Goal: Transaction & Acquisition: Purchase product/service

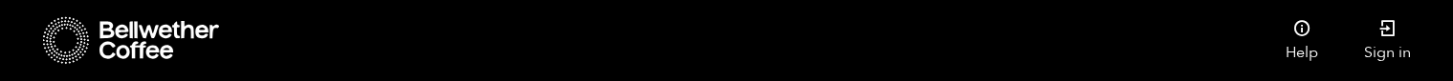
checkbox input "true"
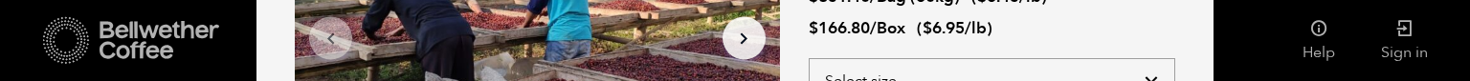
click at [809, 58] on select "Select size Bag (60kg) (132 lbs) Box (24 lbs)" at bounding box center [992, 81] width 366 height 46
select select "bag-3"
click option "Bag (60kg) (132 lbs)" at bounding box center [0, 0] width 0 height 0
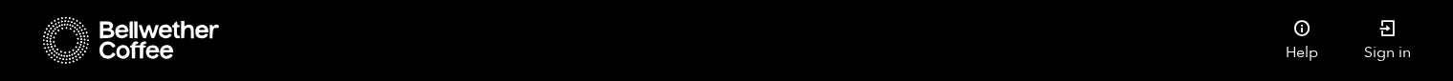
click at [0, 0] on input "Blend" at bounding box center [0, 0] width 0 height 0
checkbox input "true"
checkbox input "false"
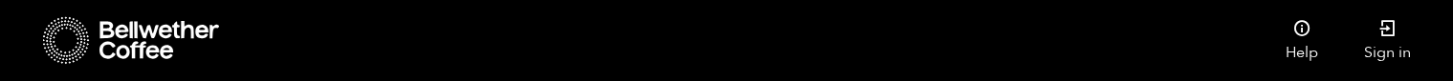
checkbox input "false"
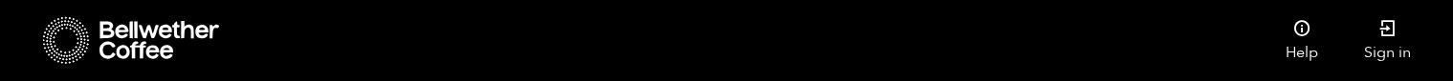
radio input "true"
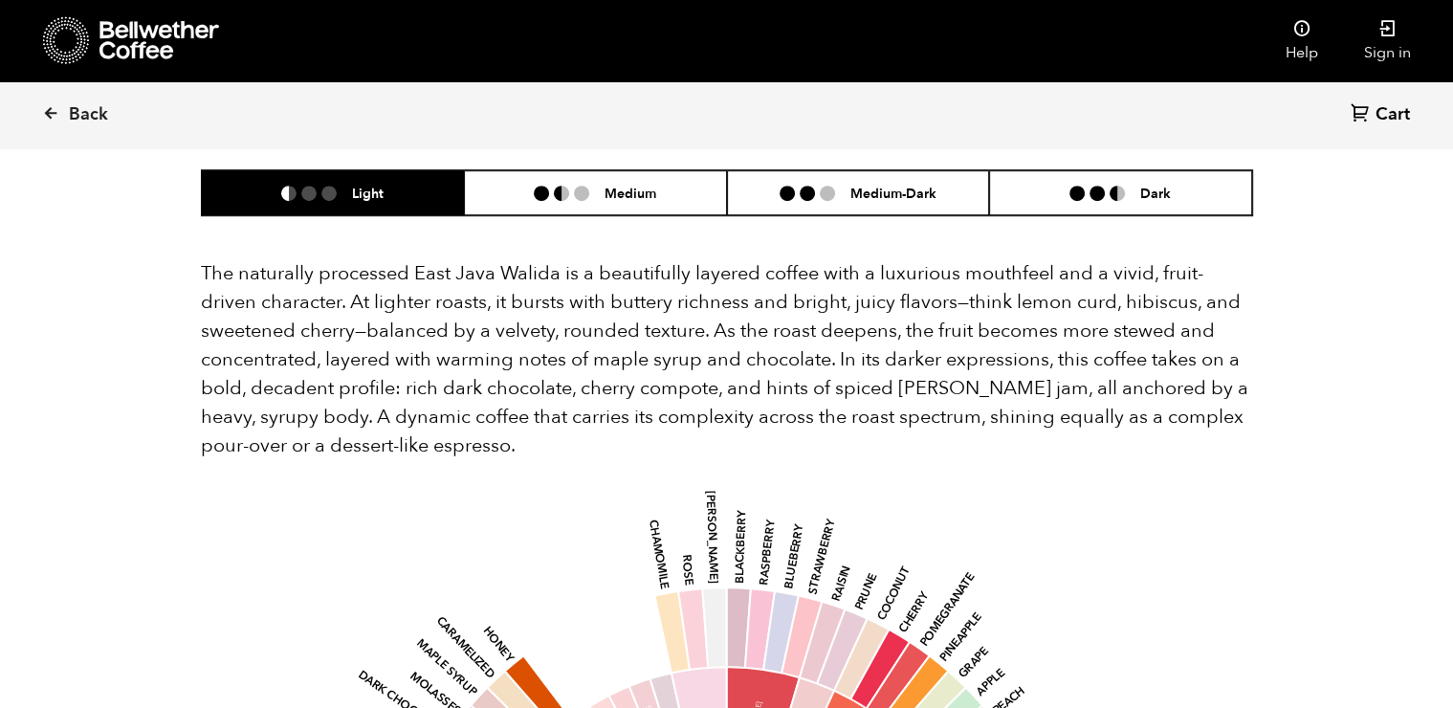
scroll to position [1226, 0]
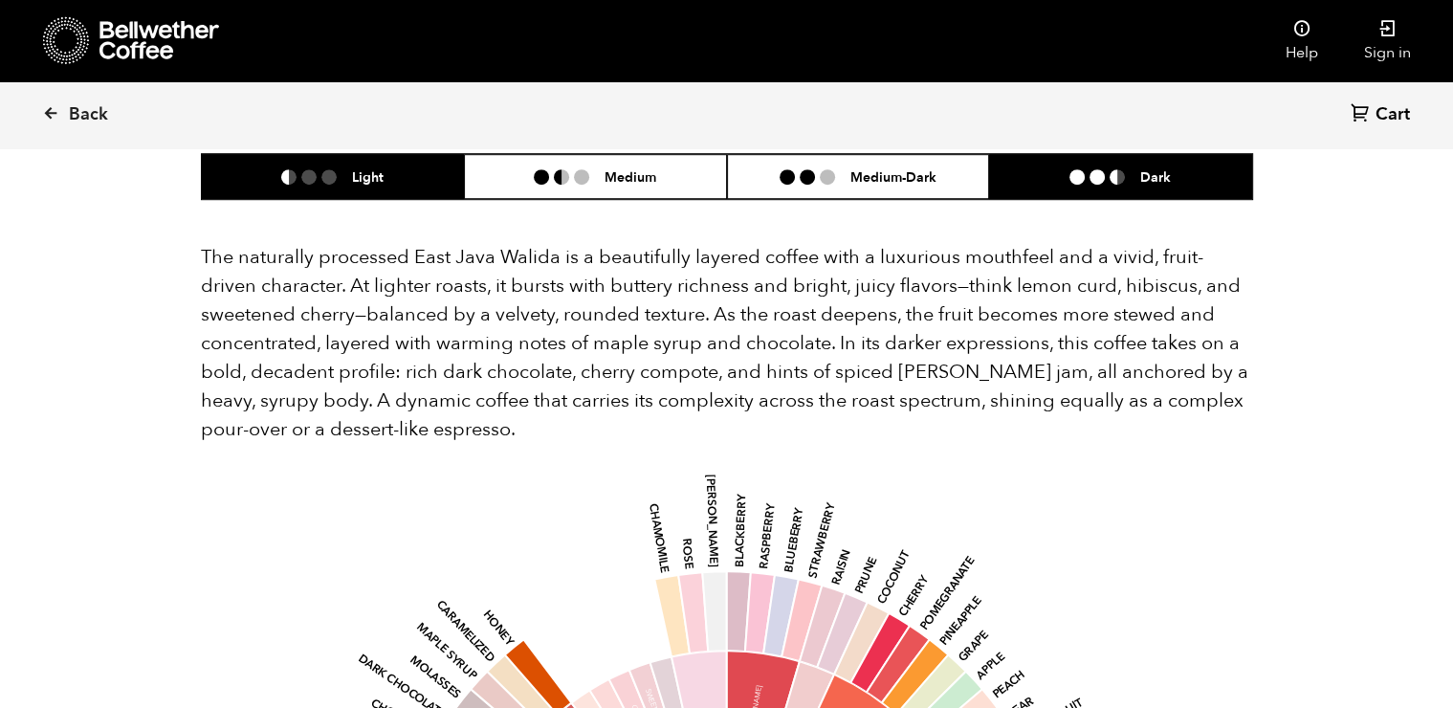
click at [1031, 166] on li "Dark" at bounding box center [1120, 176] width 263 height 45
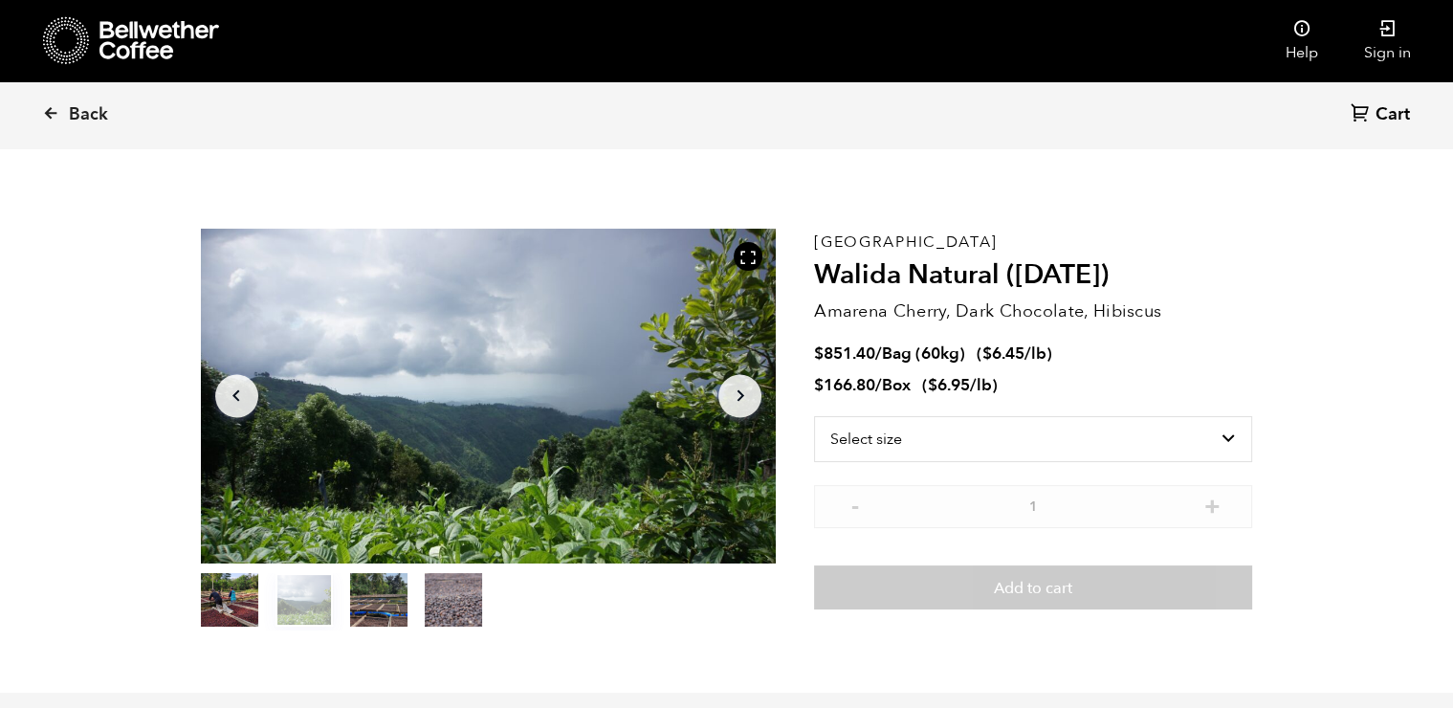
scroll to position [0, 0]
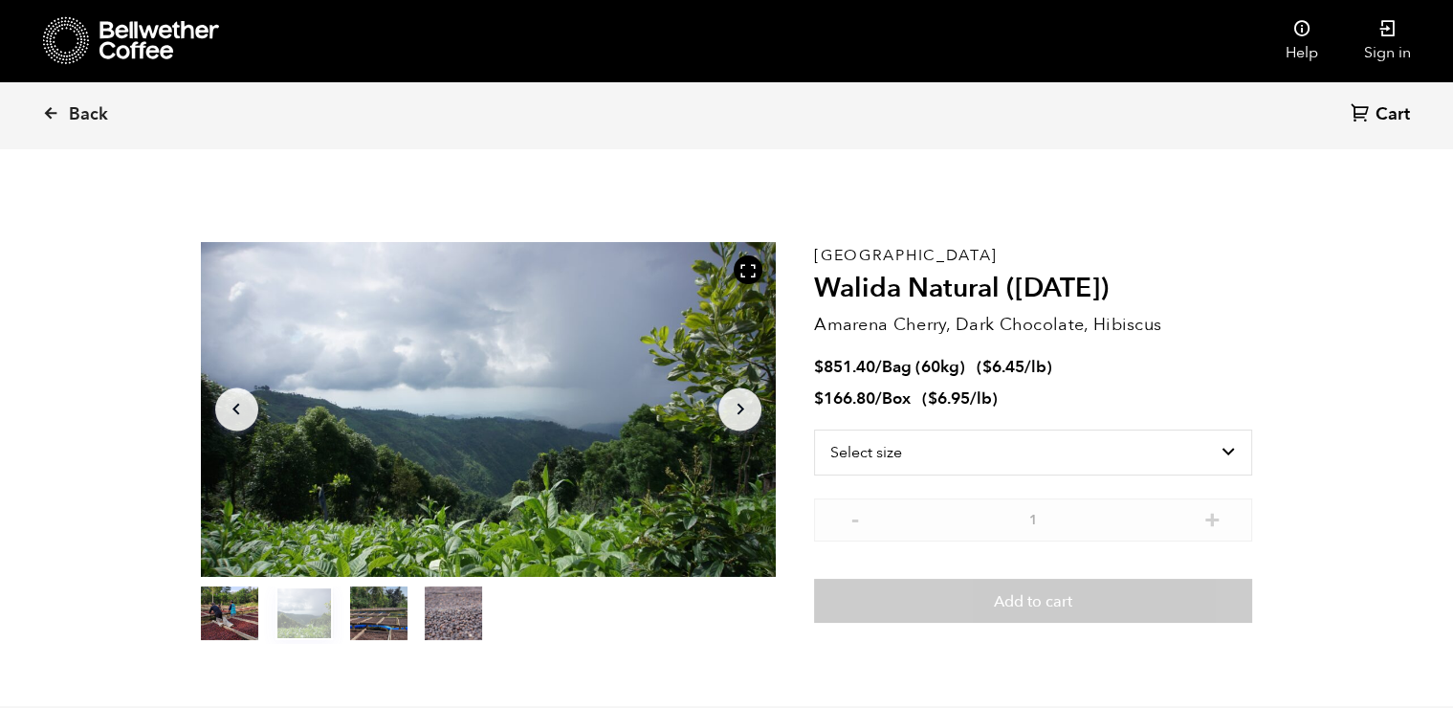
click at [749, 410] on icon "Arrow Right" at bounding box center [740, 409] width 23 height 23
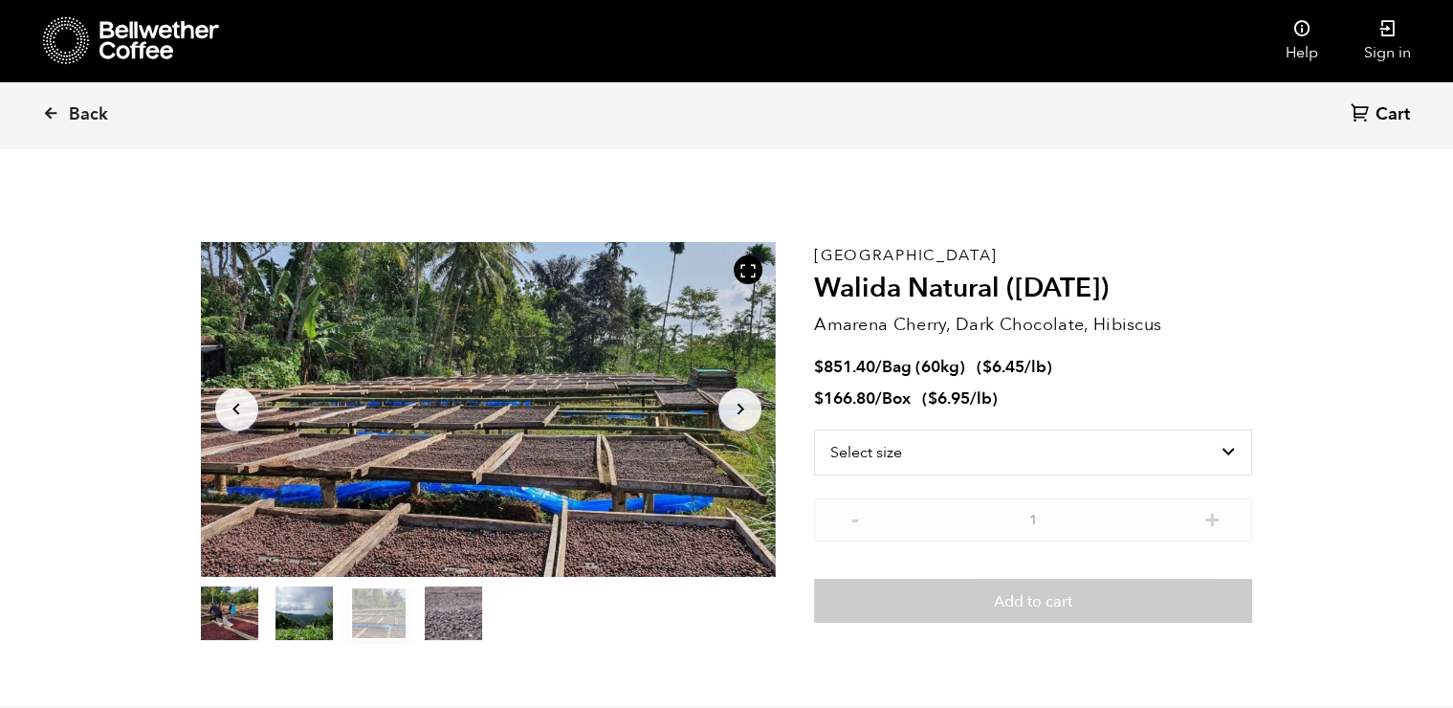
click at [749, 410] on icon "Arrow Right" at bounding box center [740, 409] width 23 height 23
